Goal: Transaction & Acquisition: Subscribe to service/newsletter

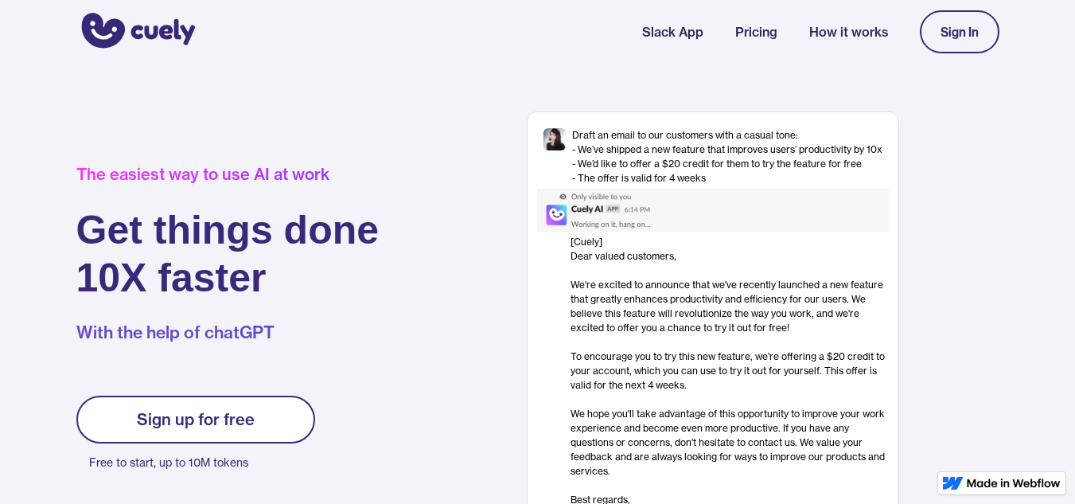
click at [763, 35] on link "Pricing" at bounding box center [756, 31] width 42 height 19
click at [868, 33] on link "How it works" at bounding box center [848, 31] width 79 height 19
click at [972, 28] on div "Sign In" at bounding box center [959, 32] width 38 height 14
click at [973, 27] on div "Sign In" at bounding box center [959, 32] width 38 height 14
click at [172, 418] on div "Sign up for free" at bounding box center [196, 419] width 118 height 19
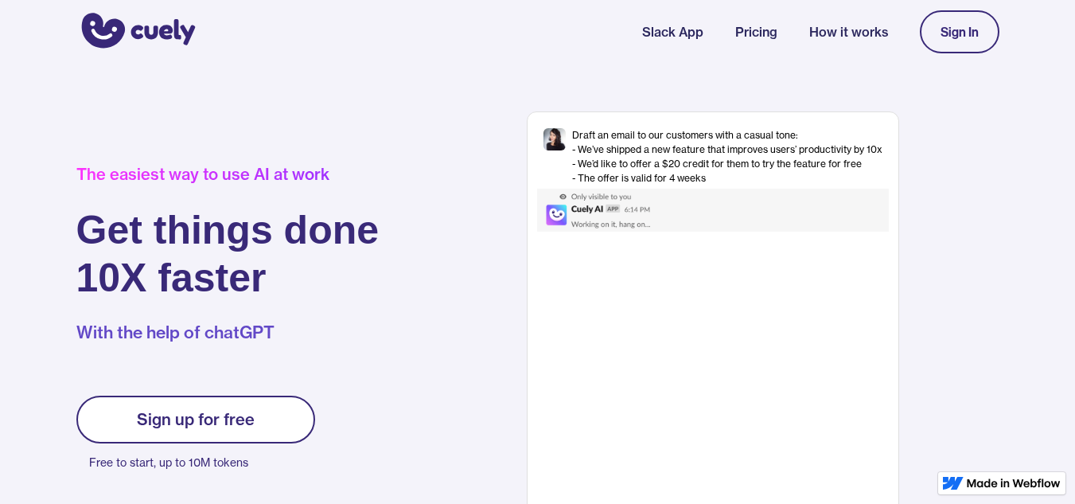
click at [172, 418] on div "Sign up for free" at bounding box center [196, 419] width 118 height 19
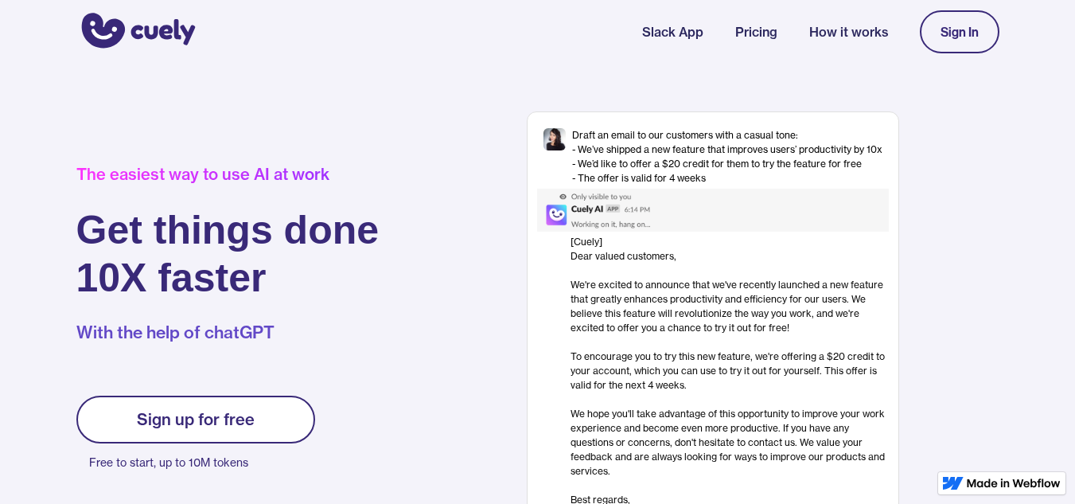
click at [756, 35] on link "Pricing" at bounding box center [756, 31] width 42 height 19
click at [138, 26] on img "home" at bounding box center [135, 31] width 119 height 43
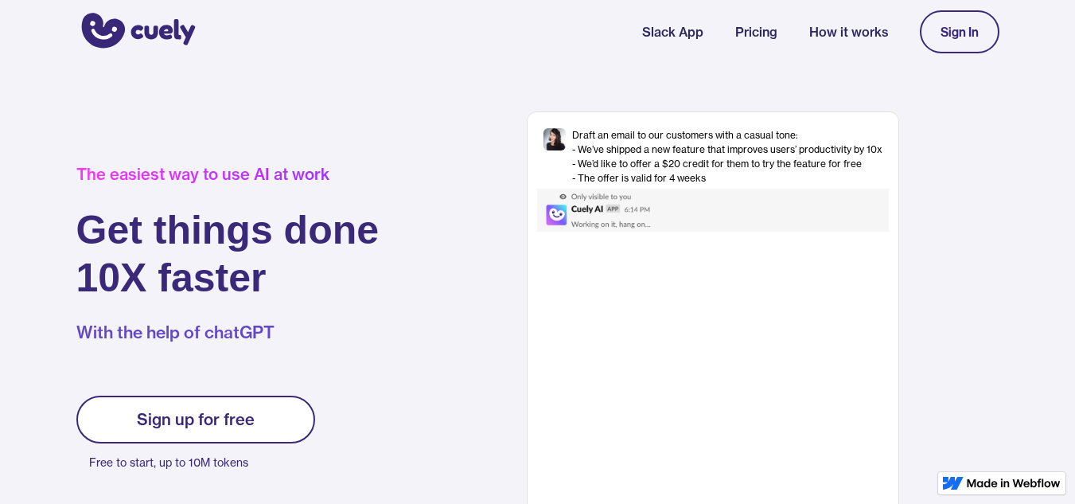
click at [791, 195] on div at bounding box center [713, 210] width 352 height 43
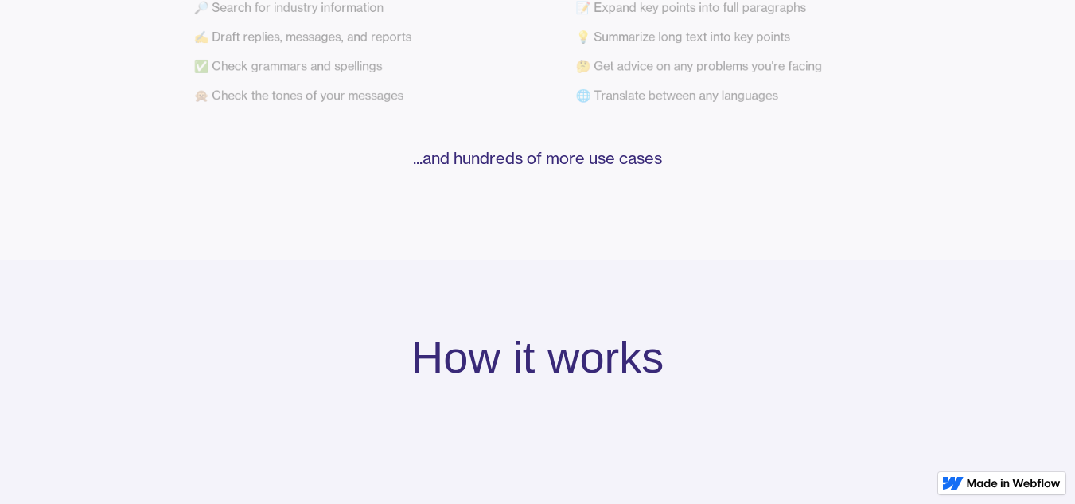
scroll to position [772, 0]
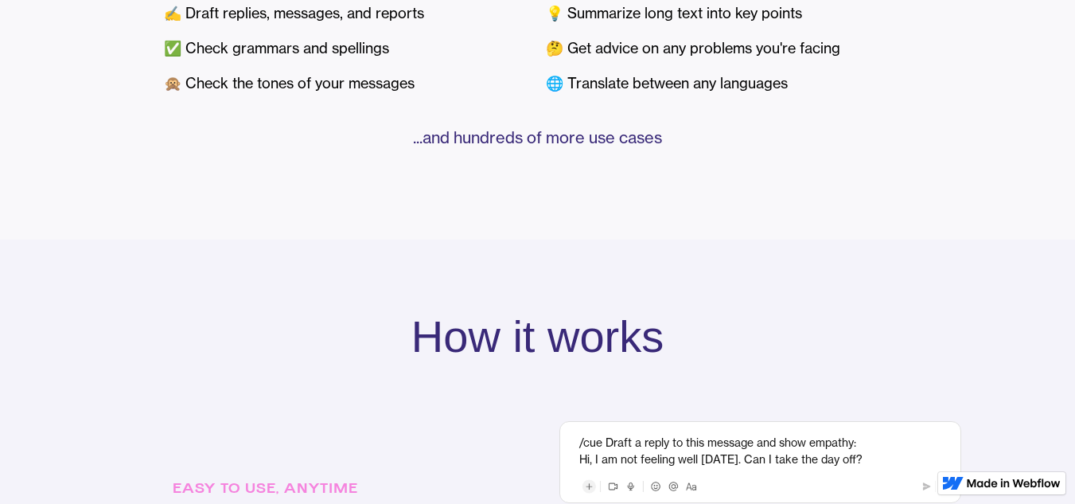
click at [998, 482] on img at bounding box center [1013, 483] width 94 height 10
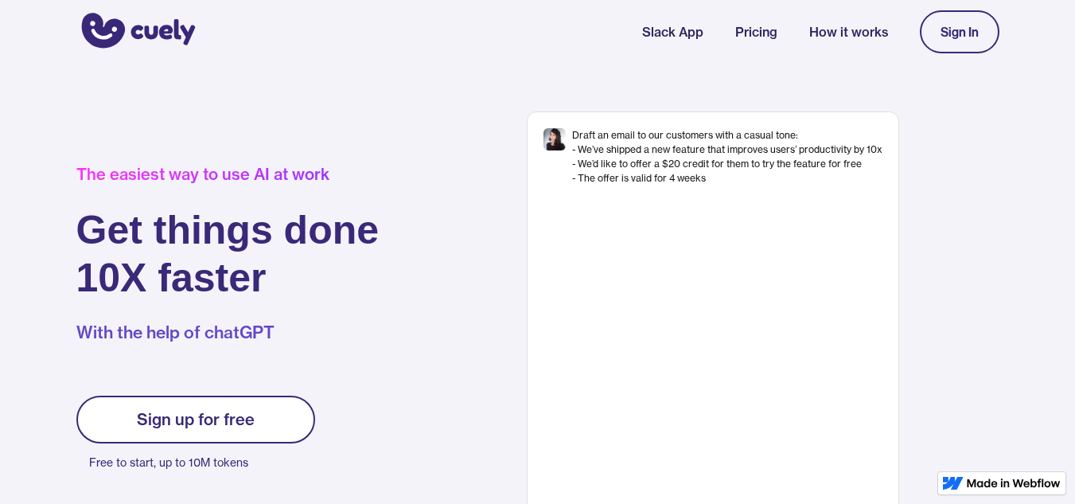
click at [138, 26] on img "home" at bounding box center [135, 31] width 119 height 43
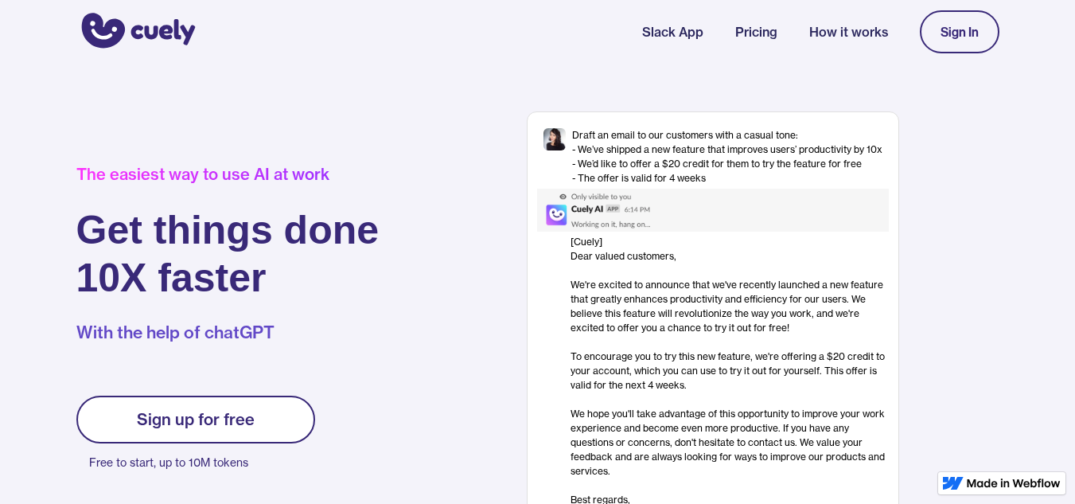
click at [163, 419] on div "Sign up for free" at bounding box center [196, 419] width 118 height 19
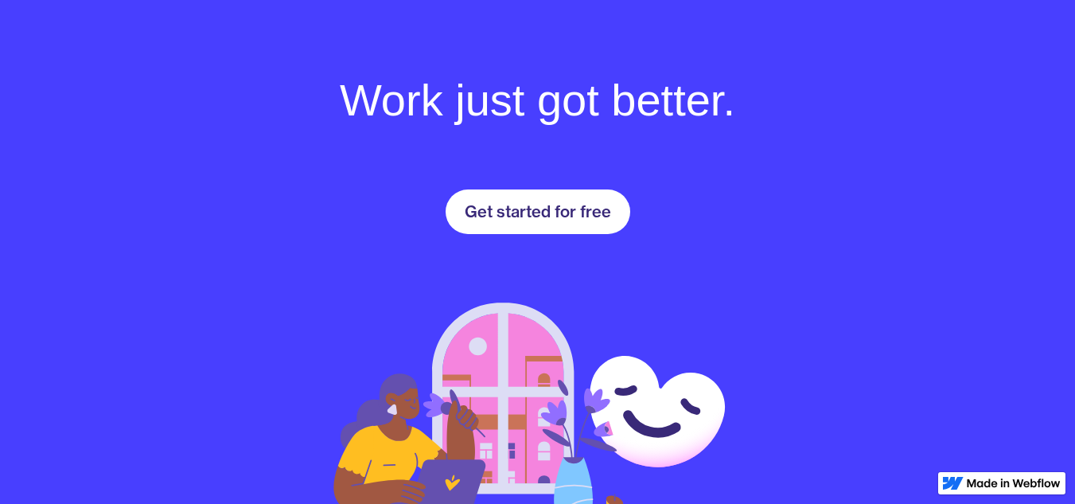
scroll to position [2246, 0]
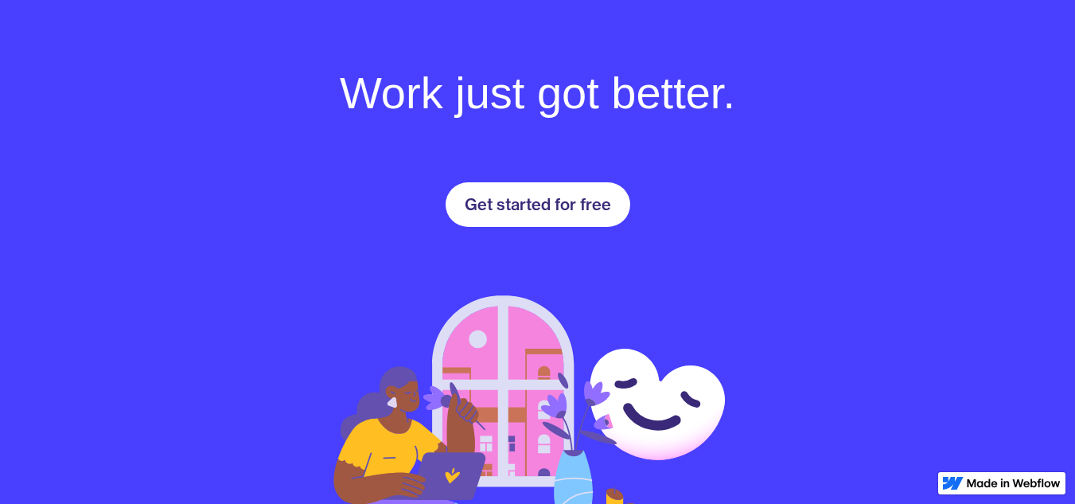
click at [539, 209] on div "Get started for free" at bounding box center [538, 204] width 146 height 19
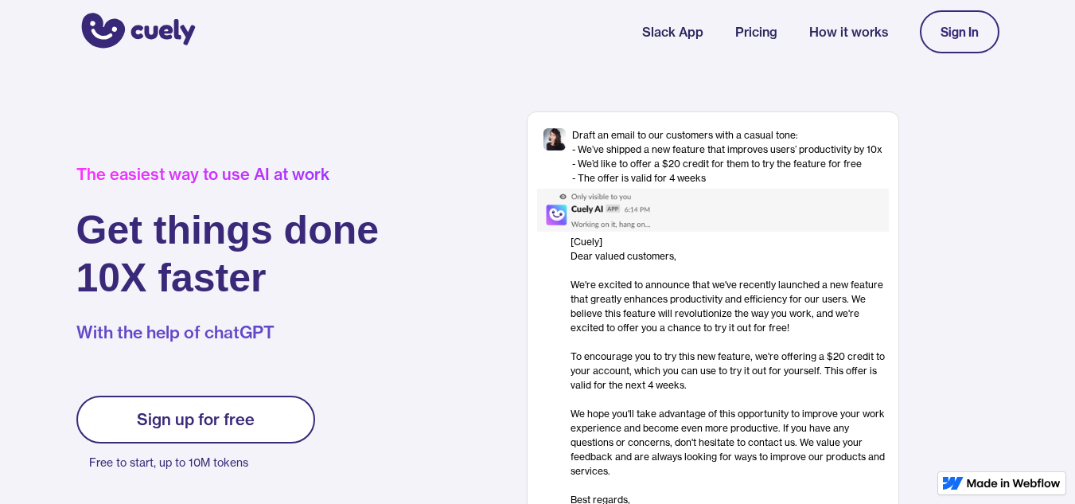
drag, startPoint x: 1083, startPoint y: 1, endPoint x: 459, endPoint y: 130, distance: 637.7
click at [459, 130] on div "Draft an email to our customers with a casual tone: - We’ve shipped a new featu…" at bounding box center [712, 324] width 572 height 426
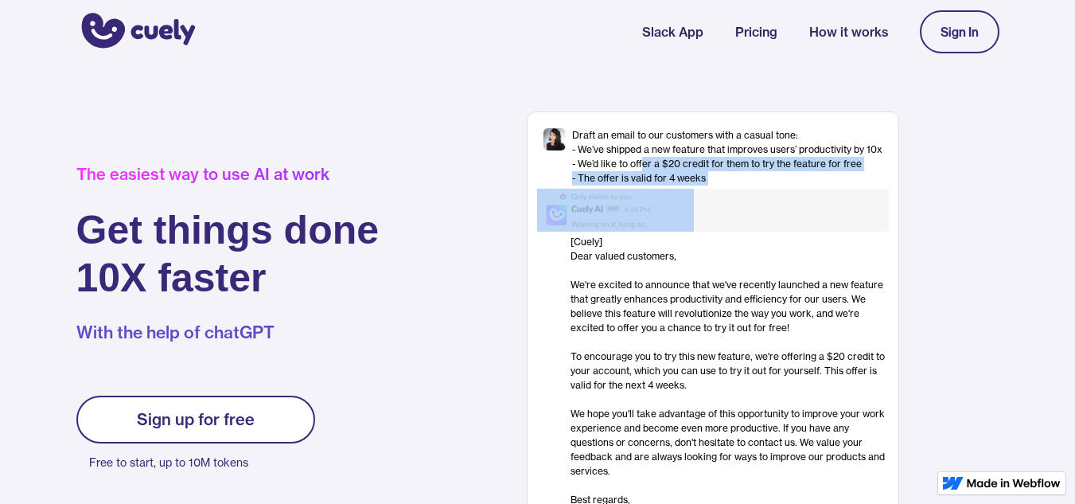
drag, startPoint x: 642, startPoint y: 163, endPoint x: 694, endPoint y: 231, distance: 85.1
click at [694, 231] on div "Draft an email to our customers with a casual tone: - We’ve shipped a new featu…" at bounding box center [713, 324] width 372 height 426
click at [694, 231] on div at bounding box center [713, 210] width 352 height 43
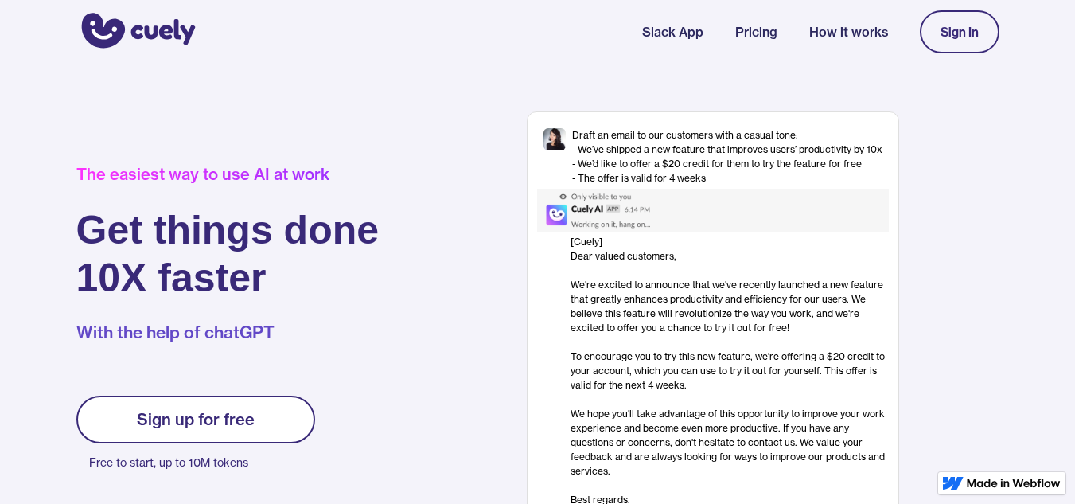
click at [578, 209] on img at bounding box center [615, 210] width 157 height 43
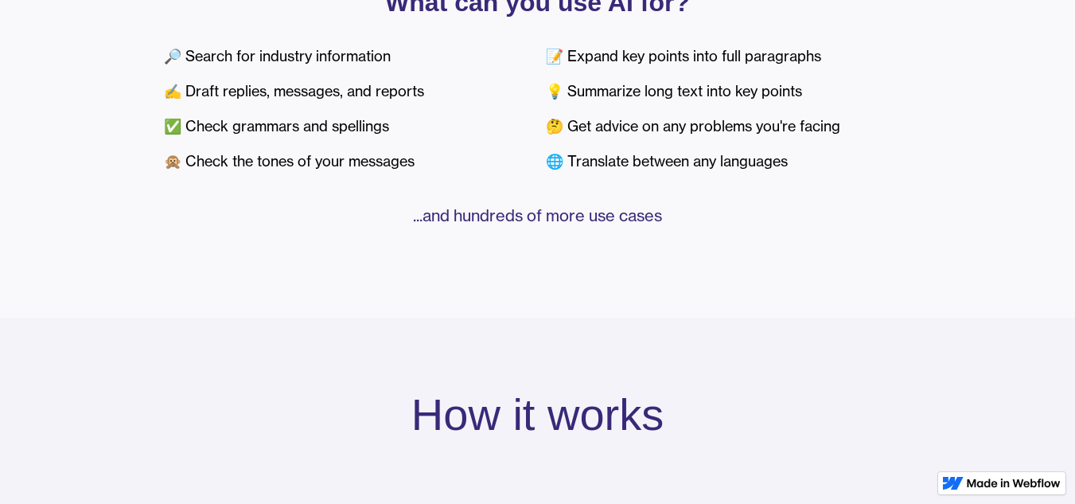
scroll to position [705, 0]
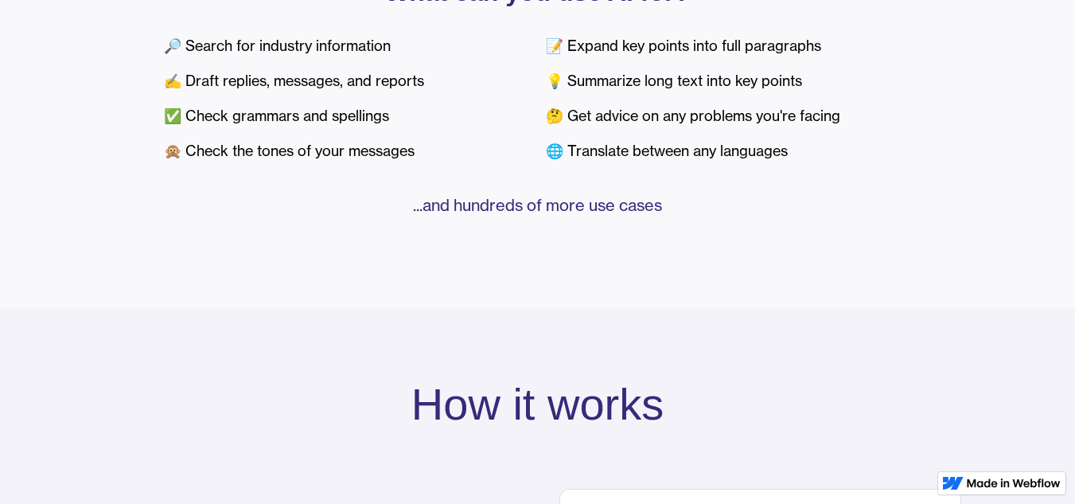
click at [547, 200] on p "...and hundreds of more use cases" at bounding box center [538, 205] width 748 height 22
